Goal: Transaction & Acquisition: Purchase product/service

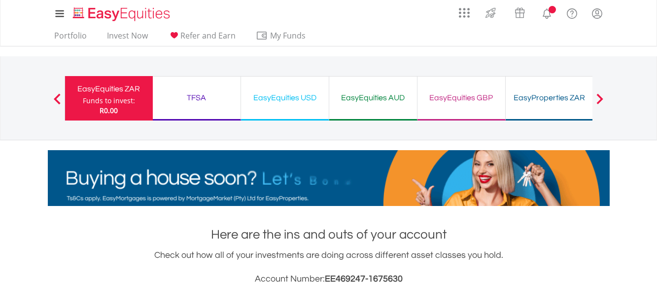
scroll to position [95, 187]
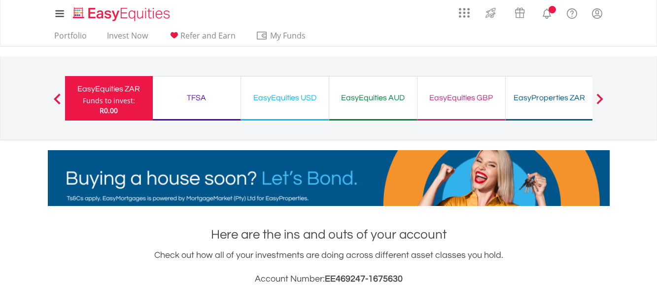
click at [103, 90] on div "EasyEquities ZAR" at bounding box center [109, 89] width 76 height 14
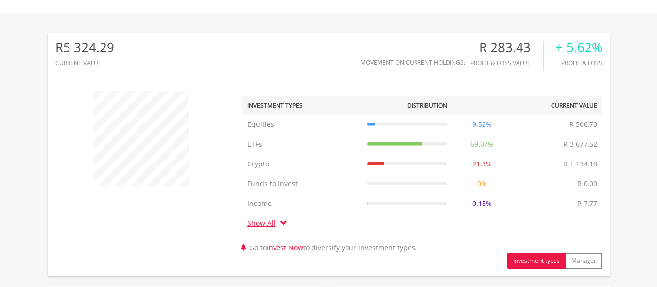
scroll to position [544, 0]
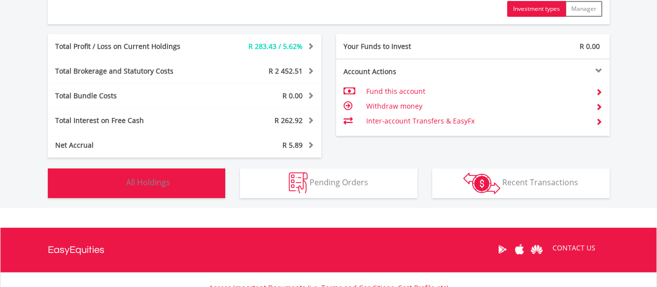
click at [158, 181] on span "All Holdings" at bounding box center [148, 182] width 44 height 11
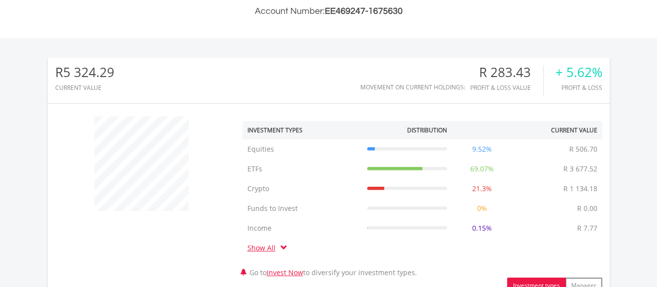
scroll to position [0, 0]
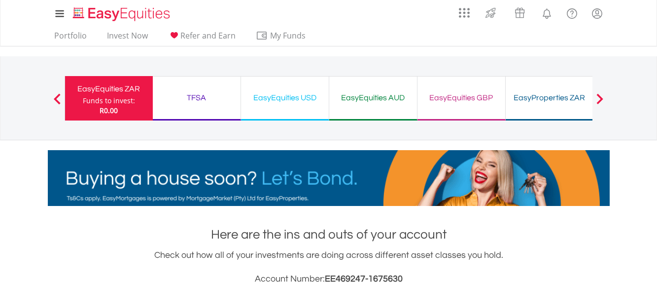
click at [283, 96] on div "EasyEquities USD" at bounding box center [285, 98] width 76 height 14
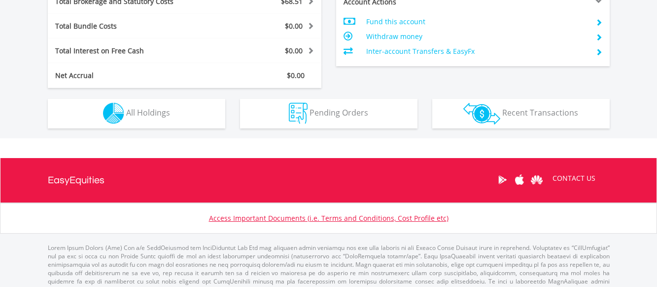
scroll to position [567, 0]
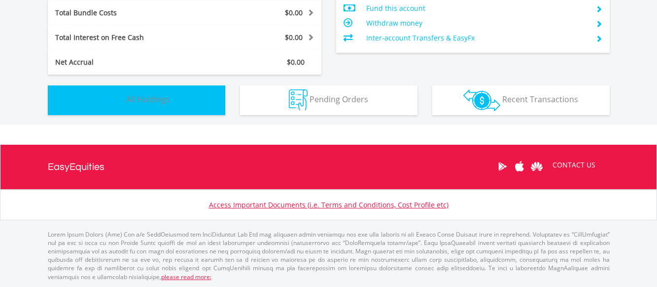
click at [145, 103] on span "All Holdings" at bounding box center [148, 99] width 44 height 11
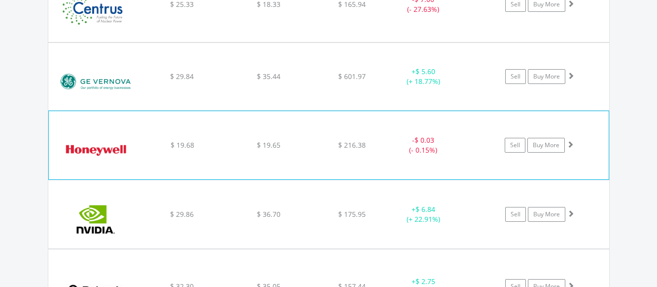
scroll to position [711, 0]
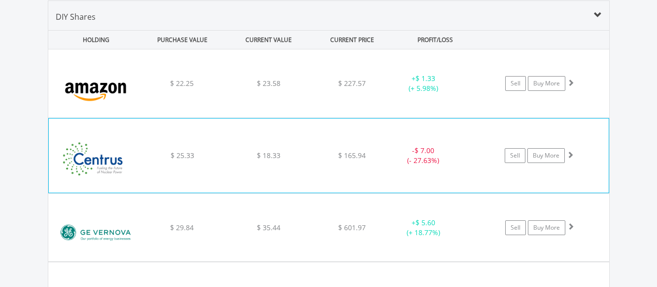
click at [570, 151] on span at bounding box center [570, 154] width 7 height 7
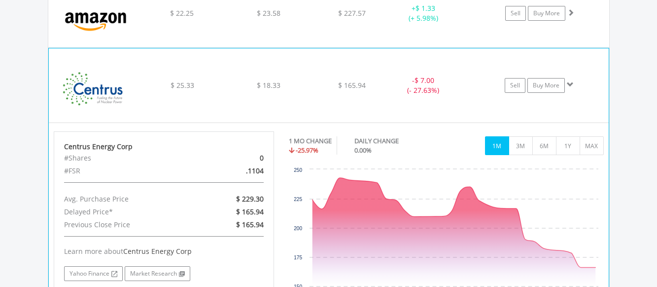
scroll to position [762, 0]
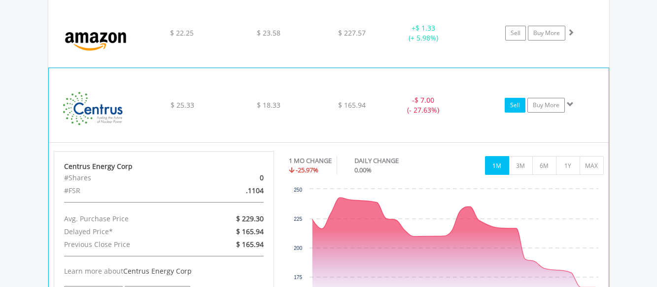
click at [516, 105] on link "Sell" at bounding box center [515, 105] width 21 height 15
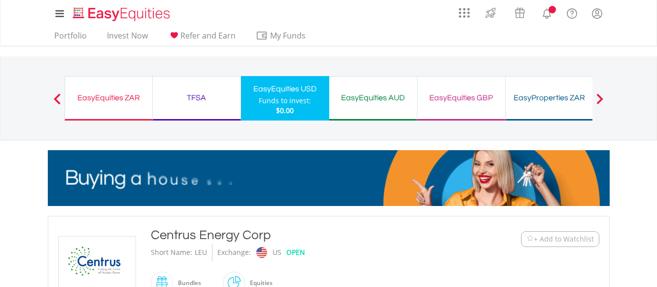
scroll to position [402, 0]
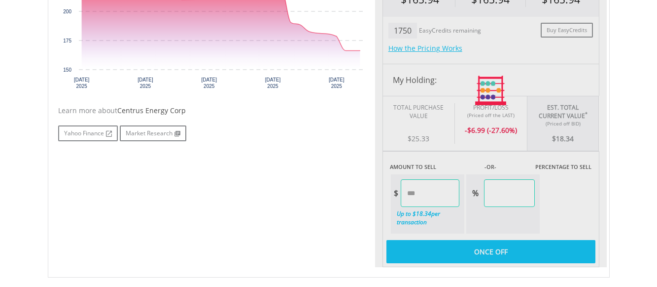
type input "*****"
type input "******"
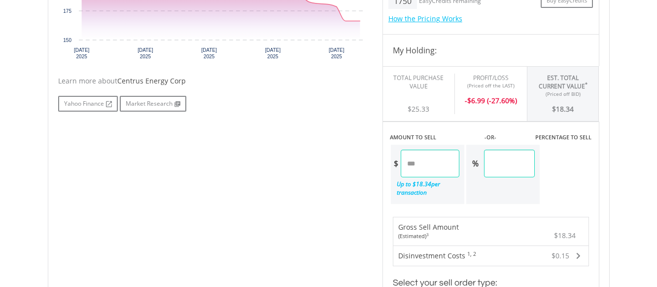
scroll to position [453, 0]
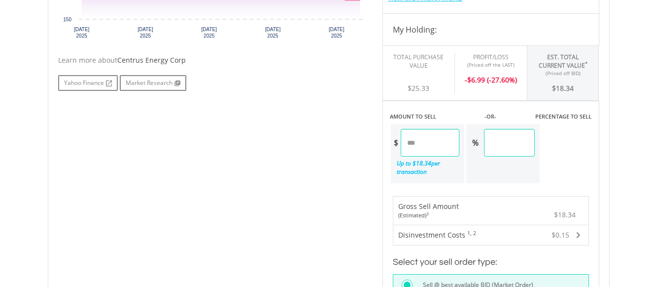
drag, startPoint x: 430, startPoint y: 141, endPoint x: 385, endPoint y: 147, distance: 45.9
click at [401, 147] on input "*****" at bounding box center [430, 143] width 59 height 28
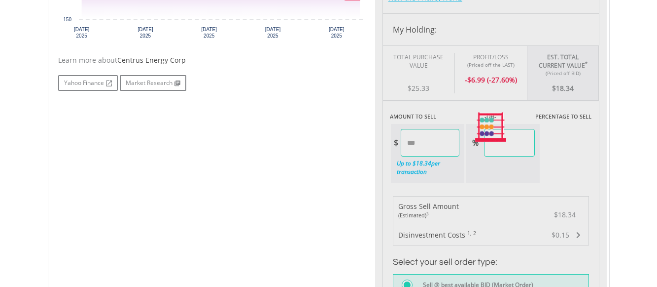
click at [631, 120] on body "My Investments Invest Now New Listings Sell My Recurring Investments Pending Or…" at bounding box center [328, 97] width 657 height 1101
type input "*****"
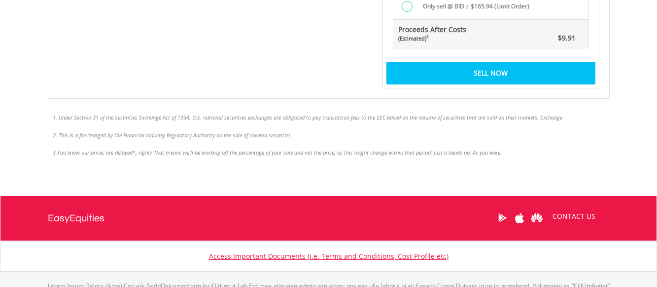
scroll to position [604, 0]
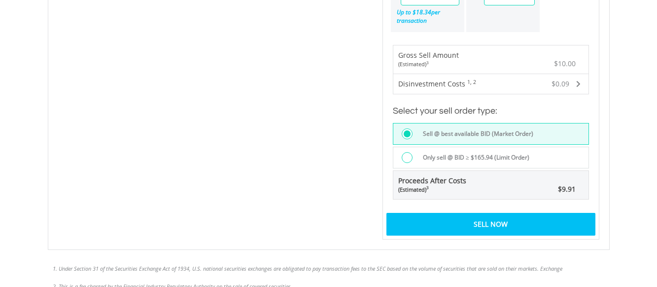
click at [490, 221] on div "Sell Now" at bounding box center [491, 224] width 209 height 23
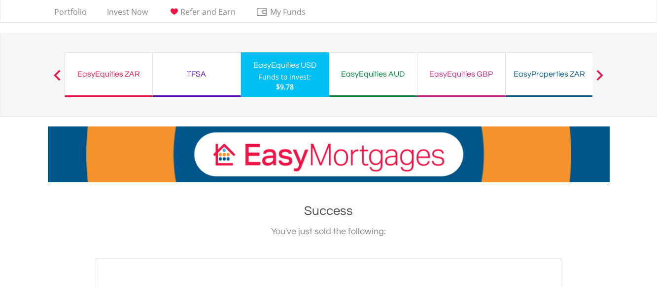
scroll to position [151, 0]
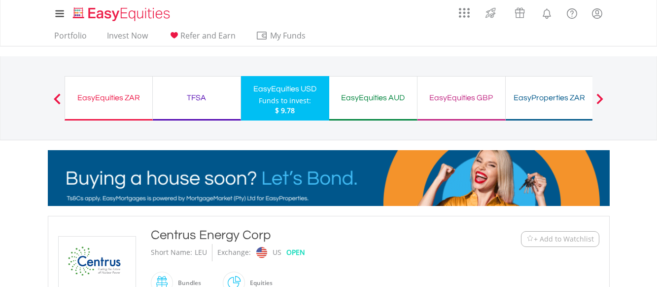
scroll to position [393, 0]
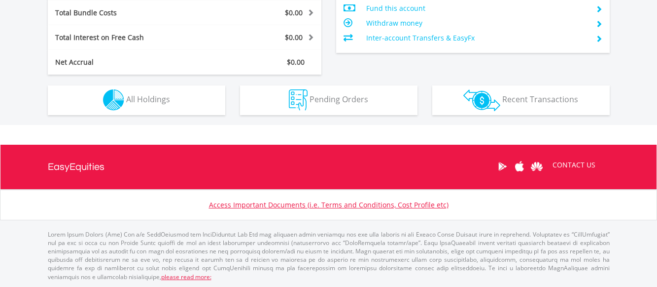
scroll to position [95, 187]
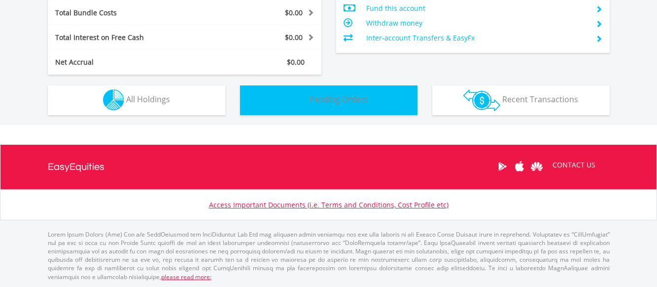
click at [305, 97] on img "button" at bounding box center [298, 99] width 19 height 21
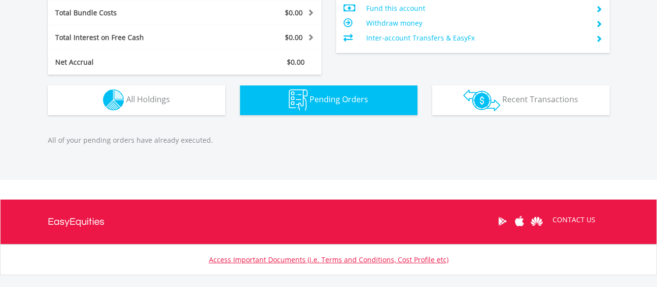
scroll to position [622, 0]
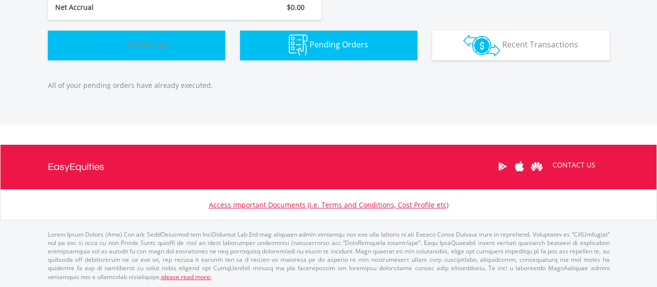
click at [162, 45] on span "All Holdings" at bounding box center [148, 44] width 44 height 11
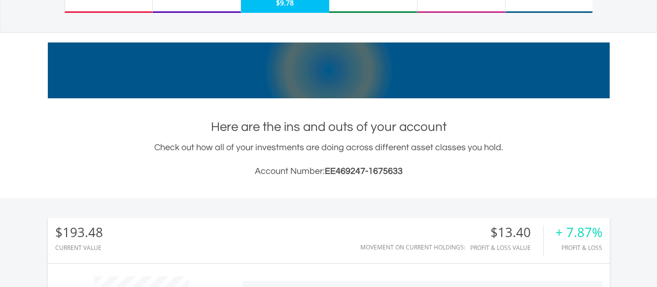
scroll to position [0, 0]
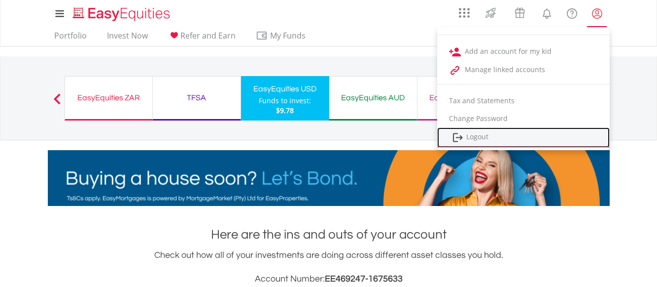
click at [494, 134] on link "Logout" at bounding box center [523, 137] width 173 height 20
